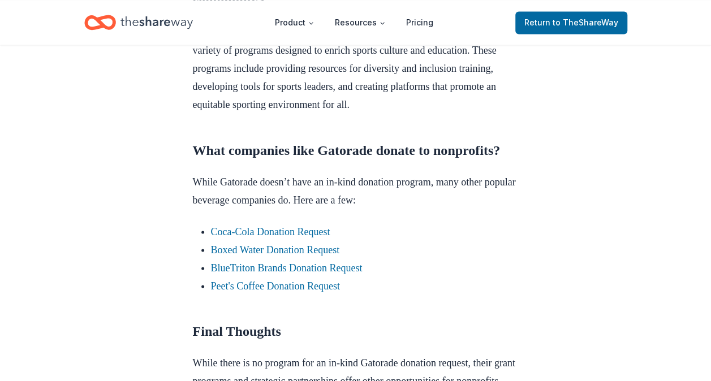
scroll to position [942, 0]
click at [277, 237] on link "Coca-Cola Donation Request" at bounding box center [270, 230] width 119 height 11
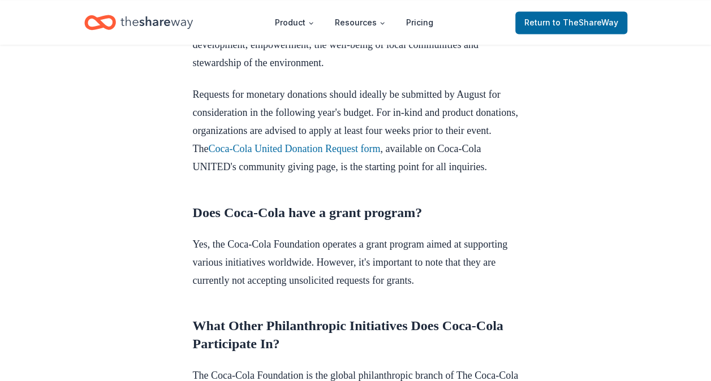
scroll to position [874, 0]
click at [363, 155] on link "Coca-Cola United Donation Request form" at bounding box center [294, 149] width 172 height 11
